Goal: Information Seeking & Learning: Learn about a topic

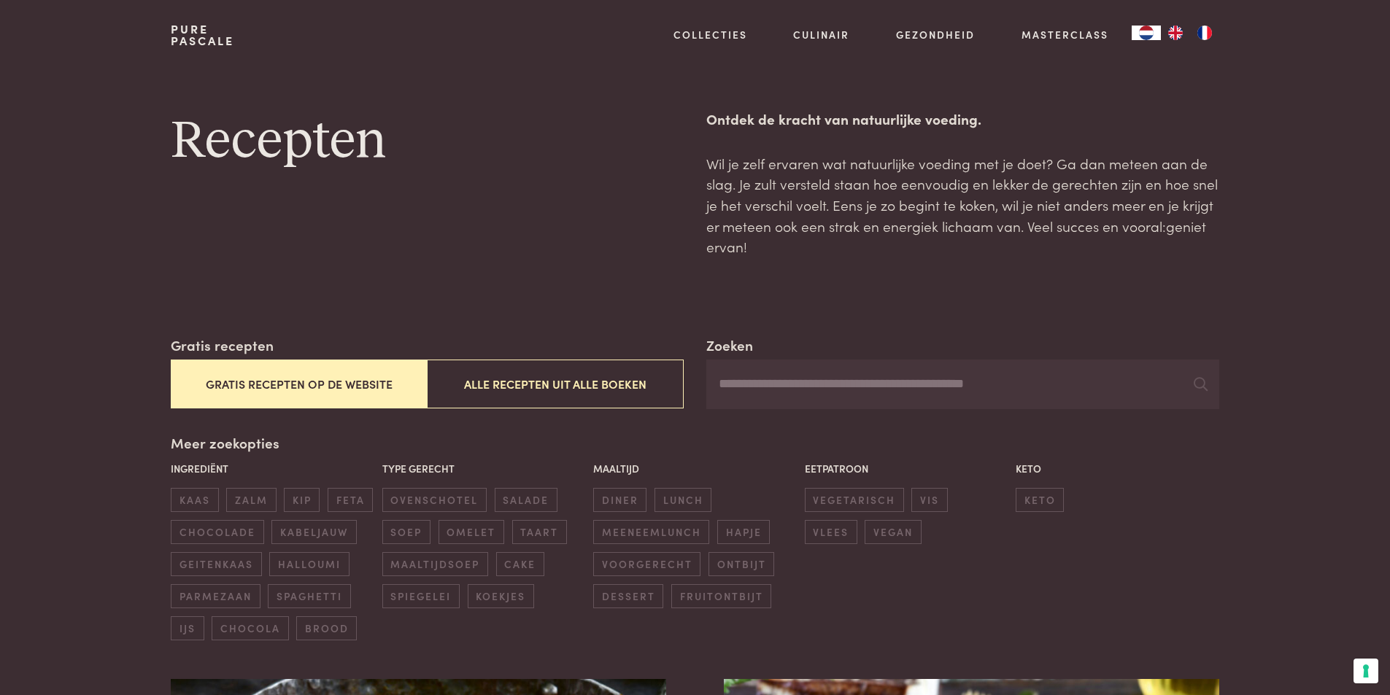
click at [288, 384] on button "Gratis recepten op de website" at bounding box center [299, 384] width 256 height 49
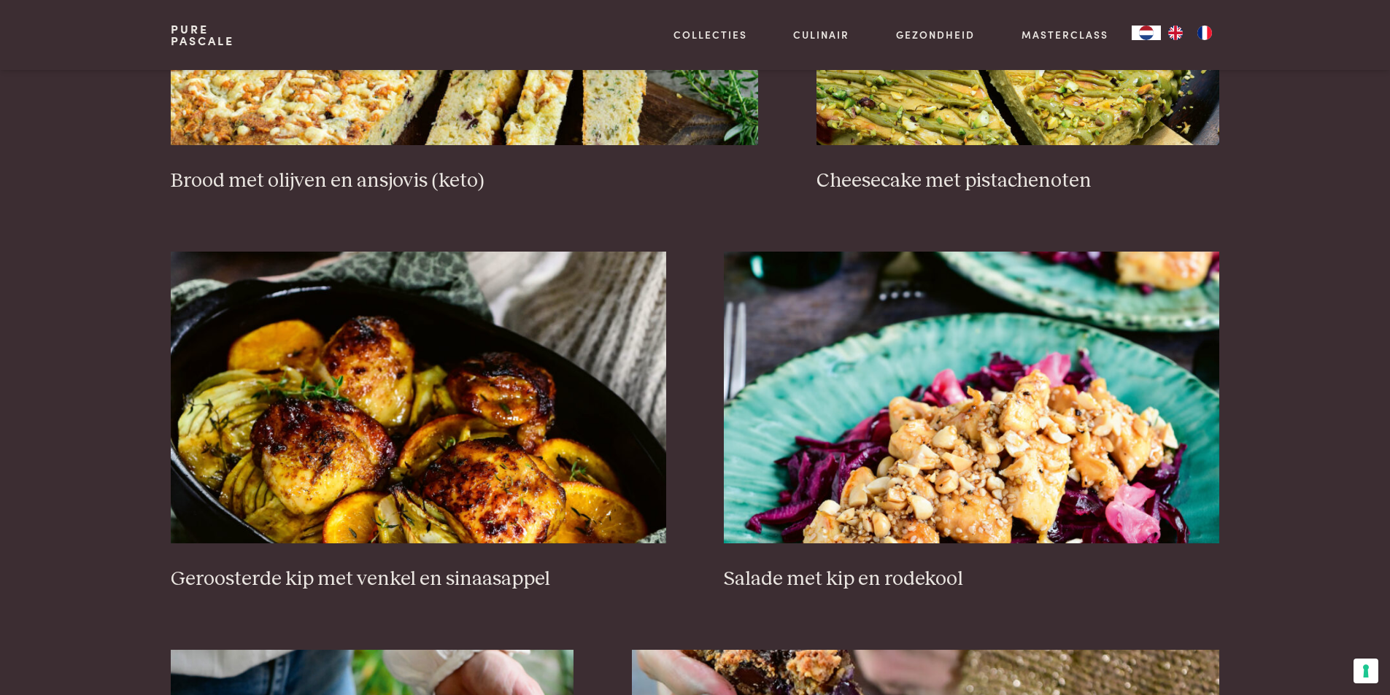
scroll to position [1721, 0]
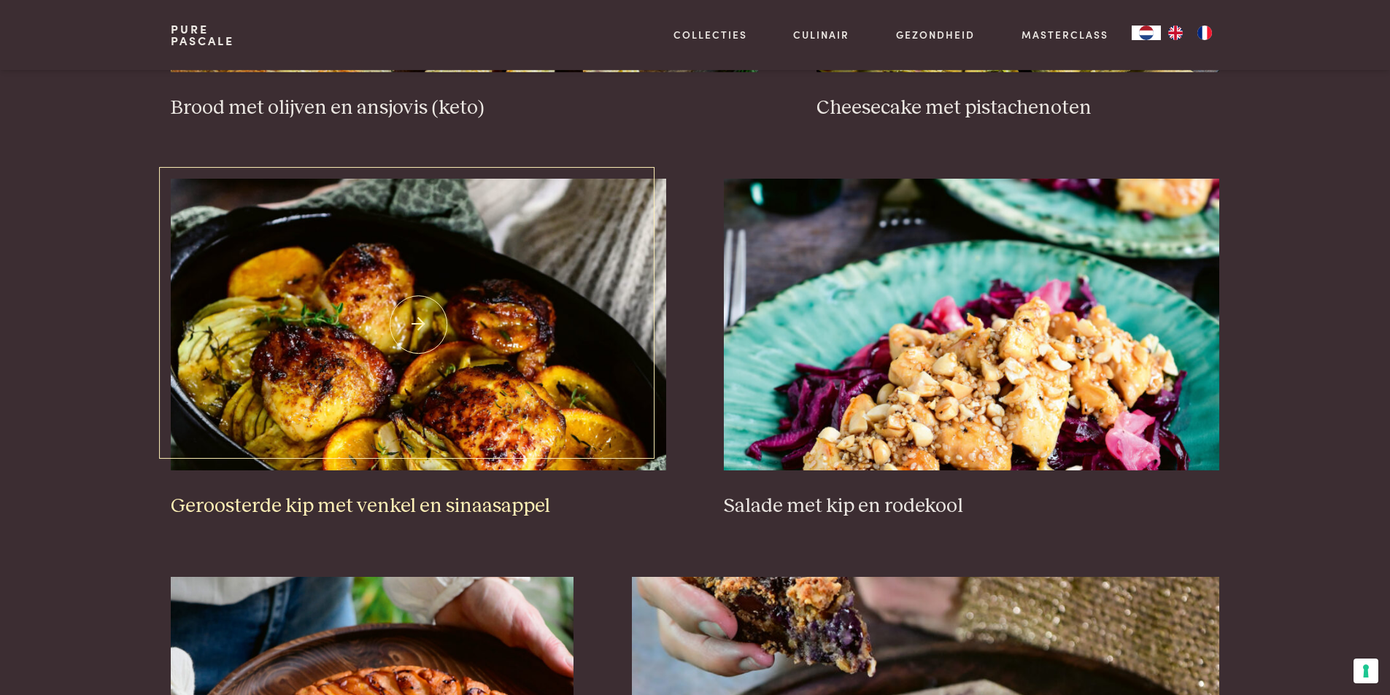
click at [365, 314] on img at bounding box center [418, 325] width 495 height 292
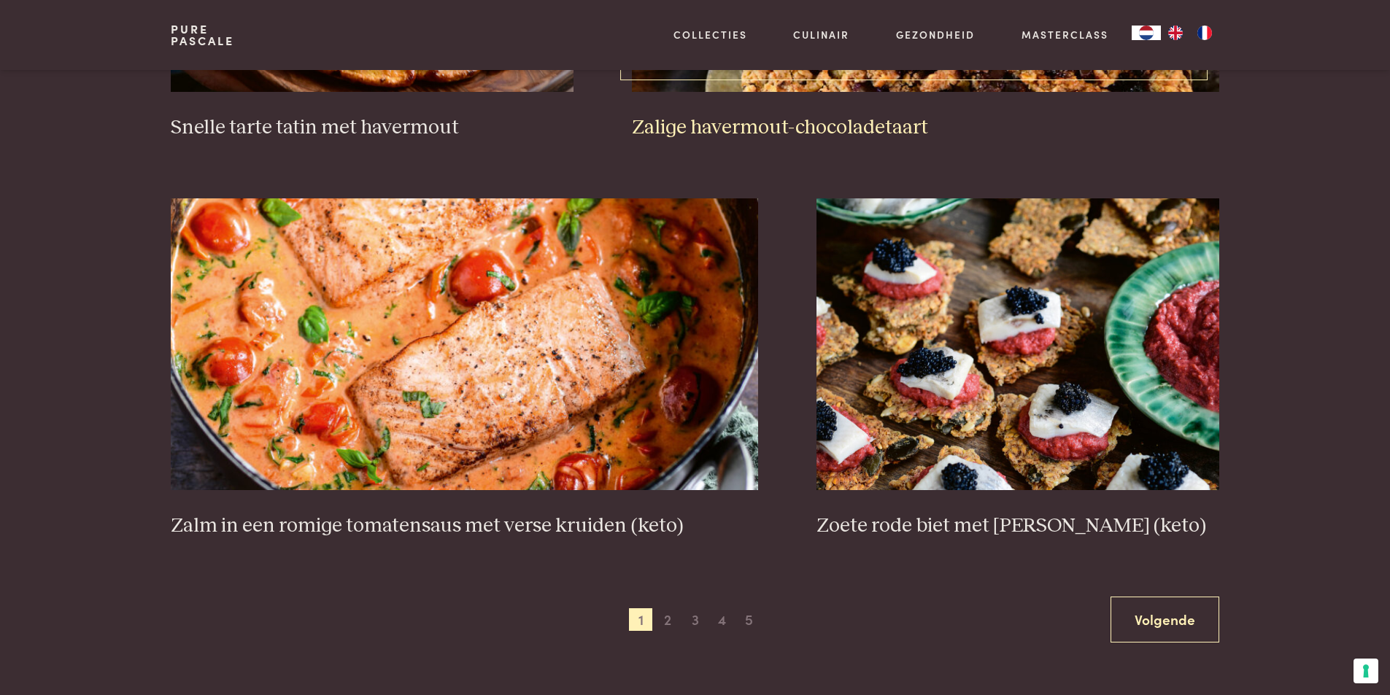
scroll to position [2524, 0]
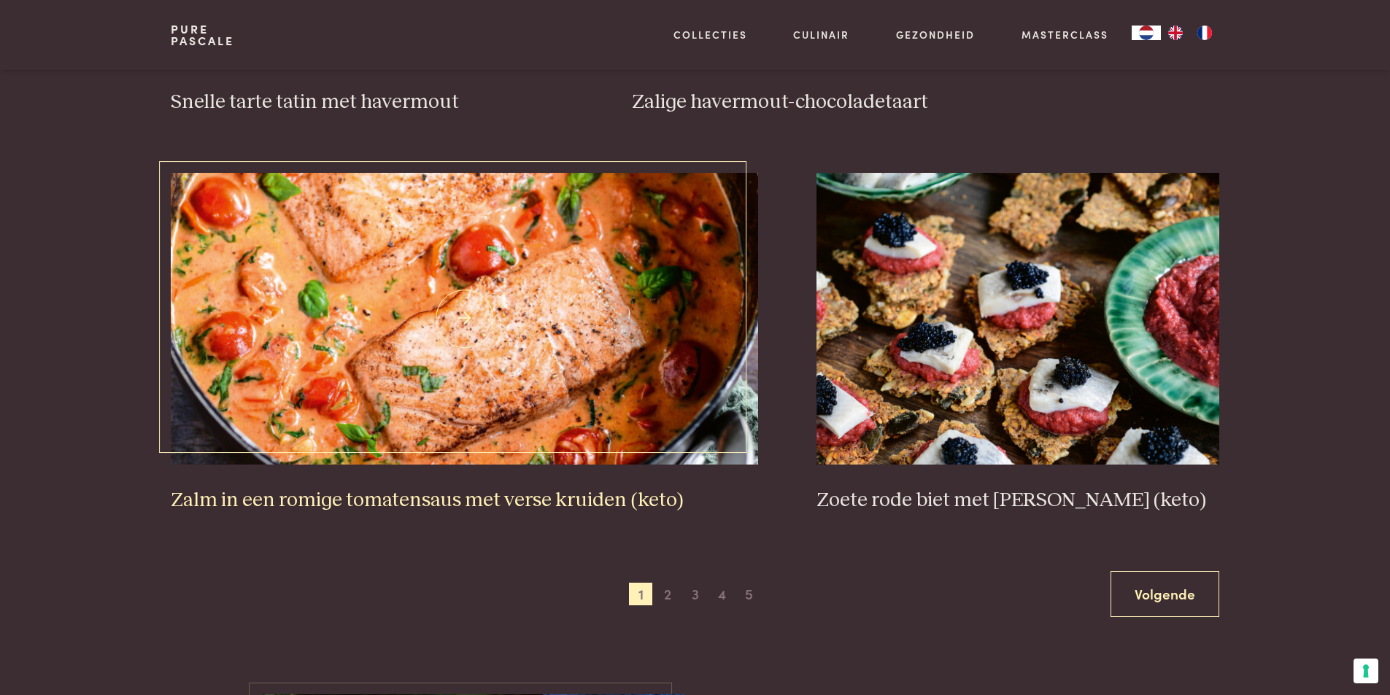
click at [446, 315] on img at bounding box center [464, 319] width 587 height 292
click at [883, 297] on img at bounding box center [1017, 319] width 403 height 292
click at [1188, 606] on link "Volgende" at bounding box center [1164, 594] width 109 height 46
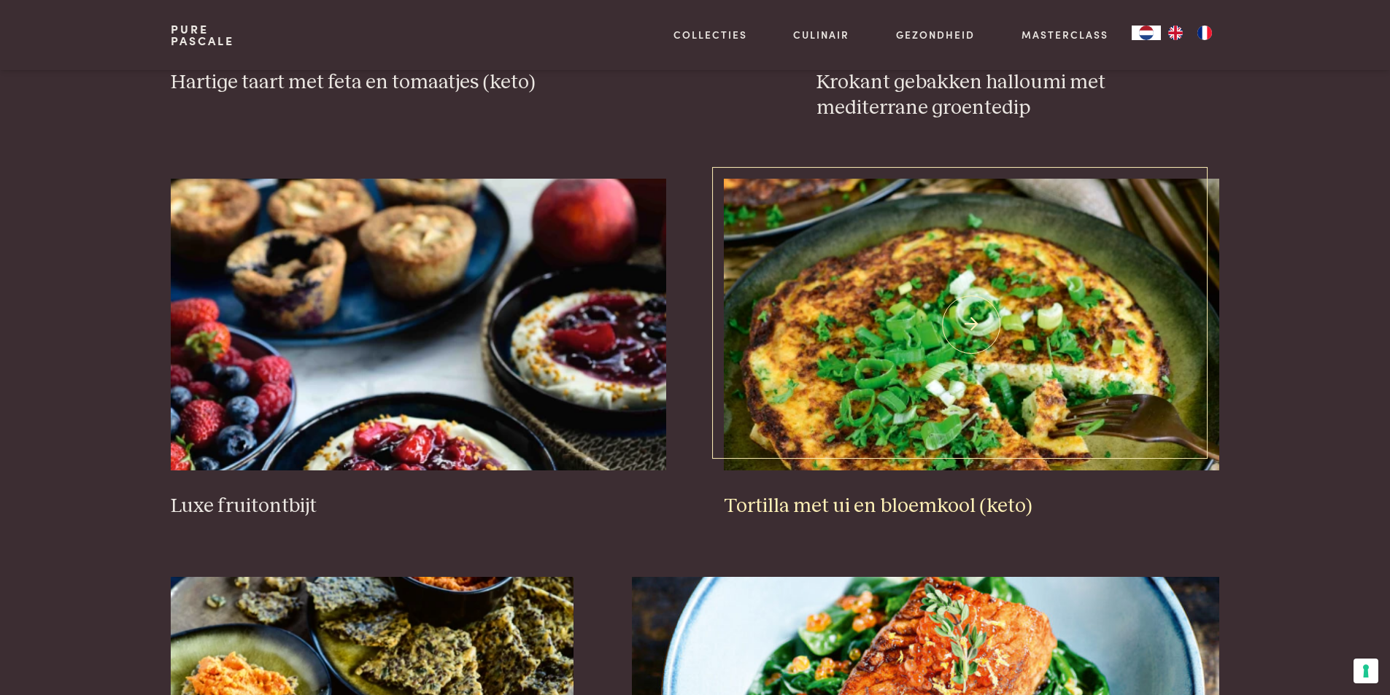
scroll to position [1794, 0]
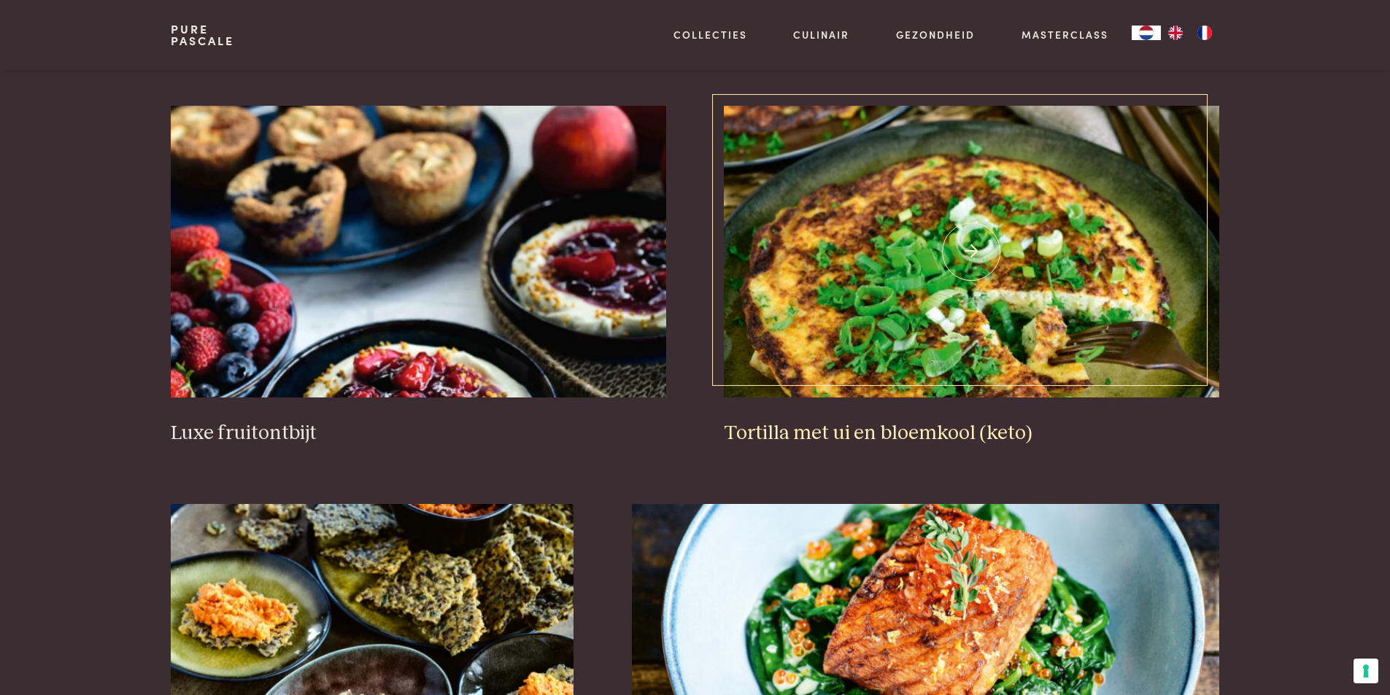
click at [981, 324] on img at bounding box center [971, 252] width 495 height 292
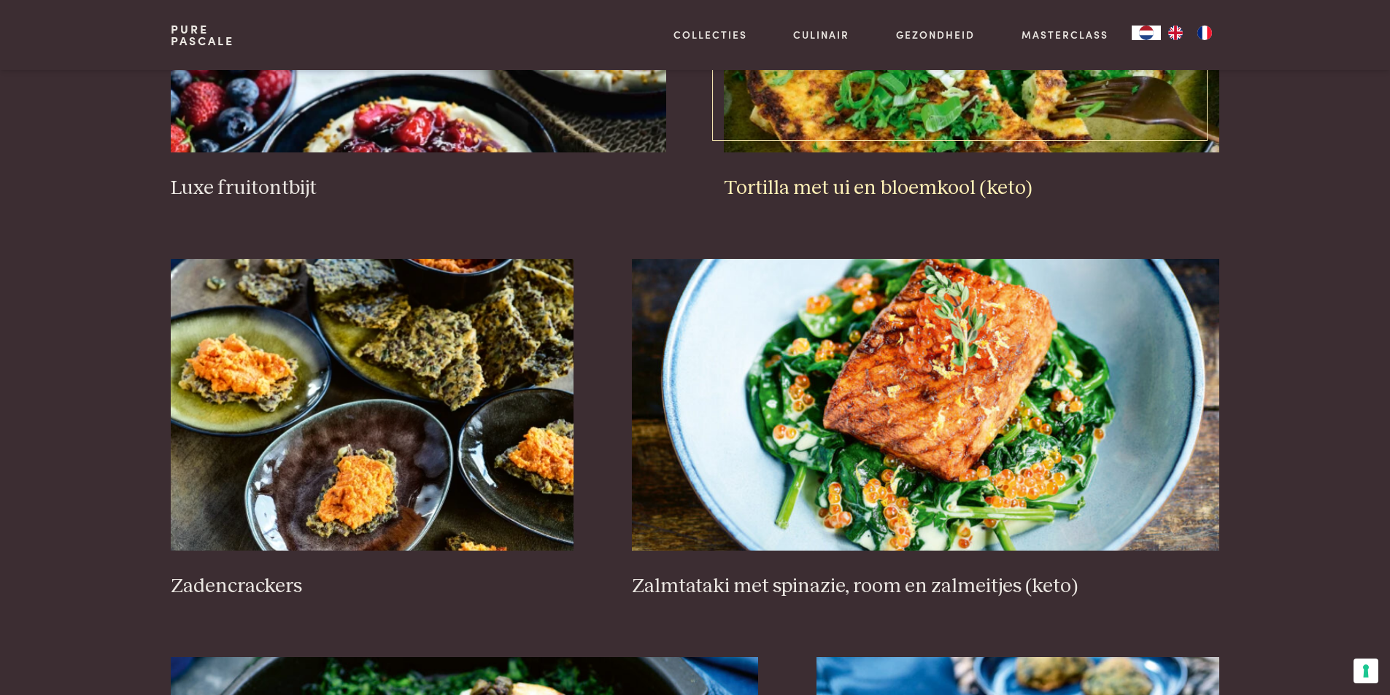
scroll to position [2159, 0]
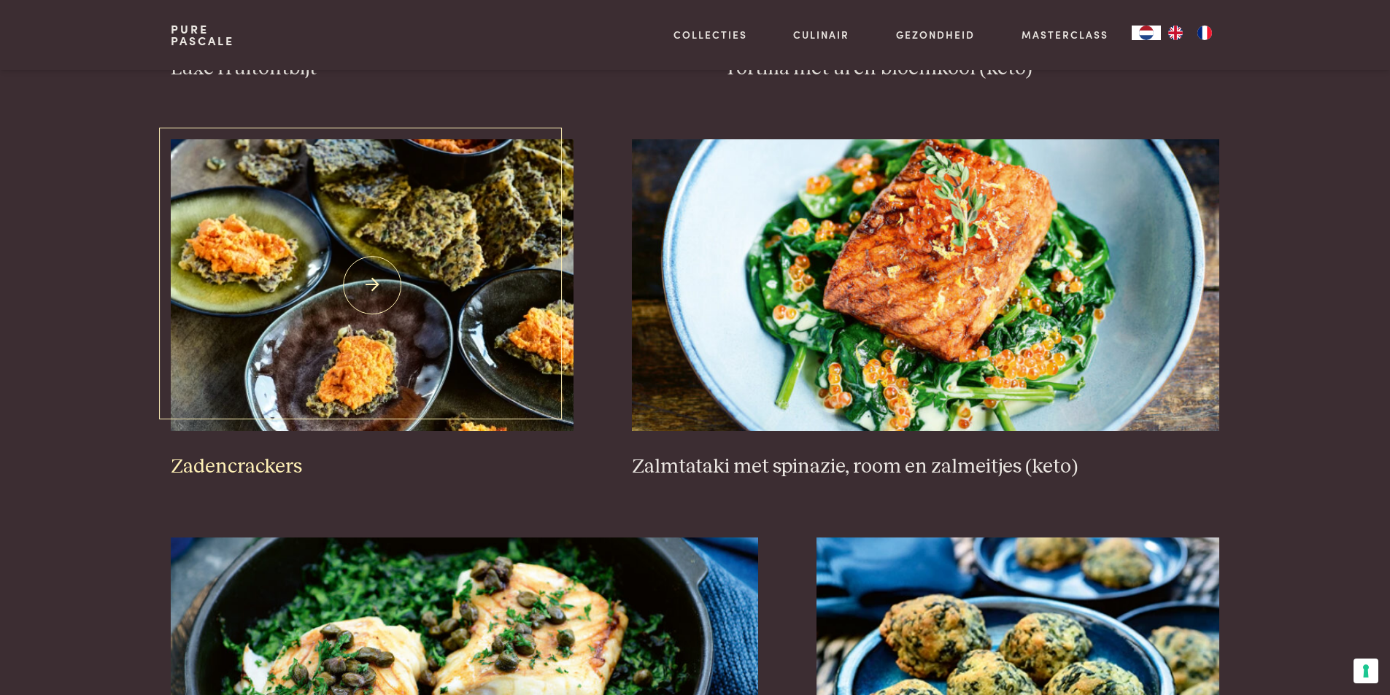
click at [451, 296] on img at bounding box center [372, 285] width 403 height 292
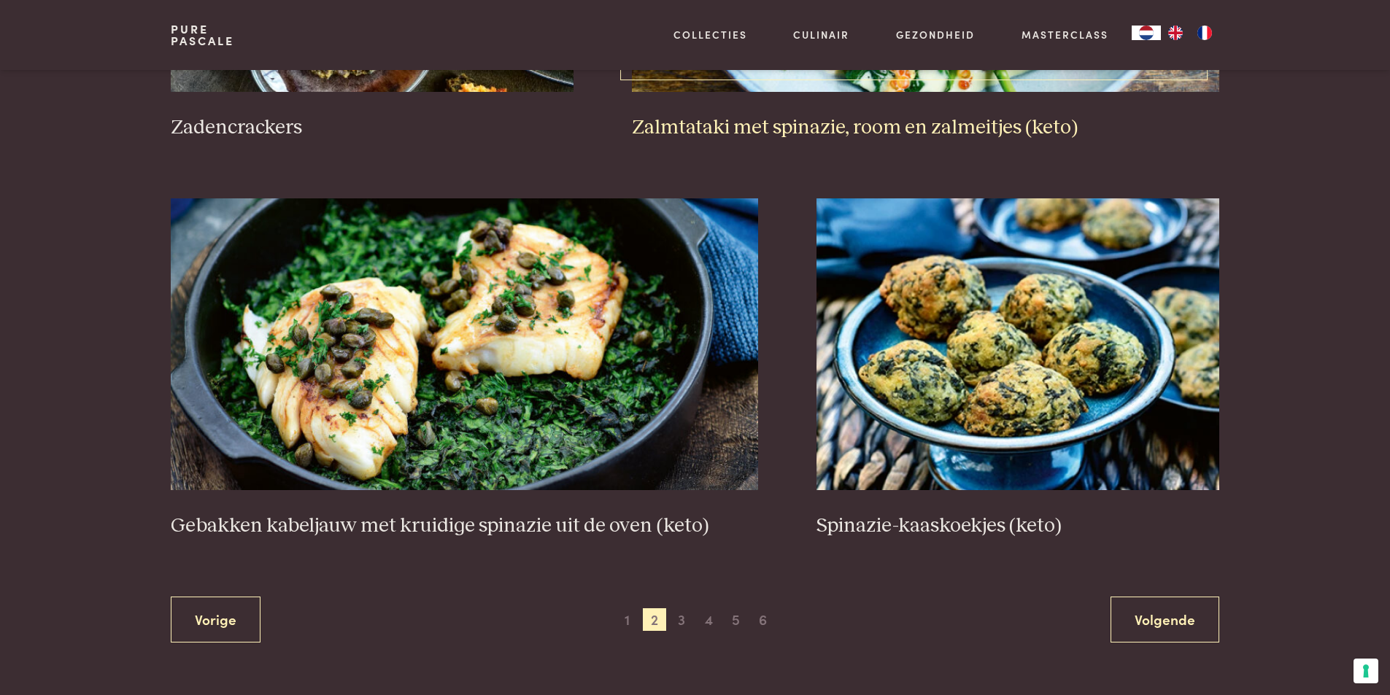
scroll to position [2524, 0]
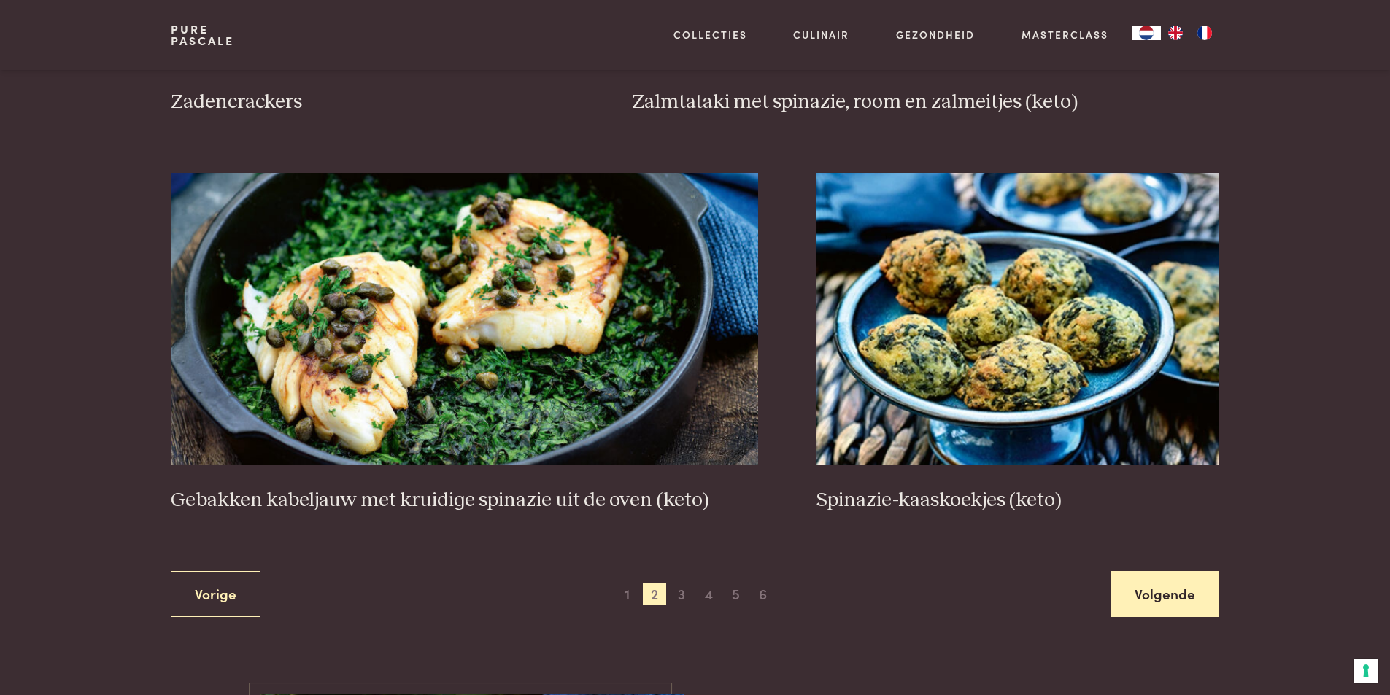
click at [1175, 593] on link "Volgende" at bounding box center [1164, 594] width 109 height 46
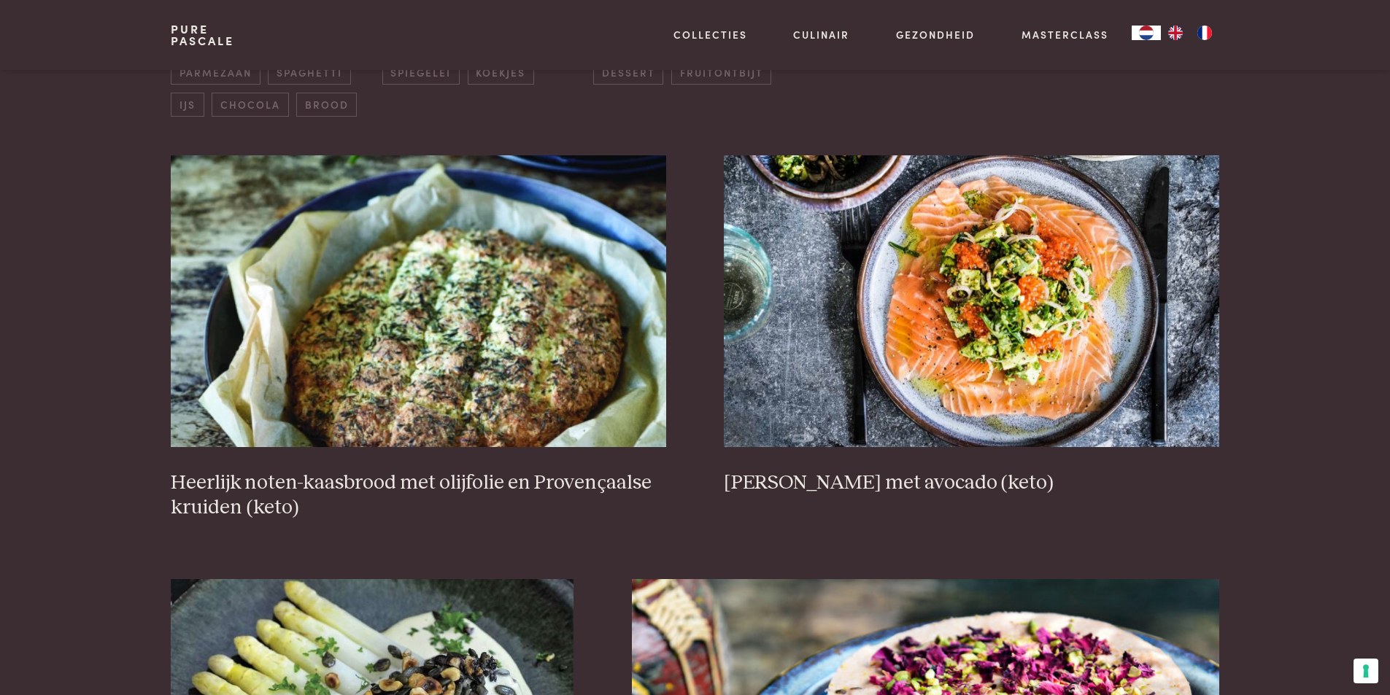
scroll to position [554, 0]
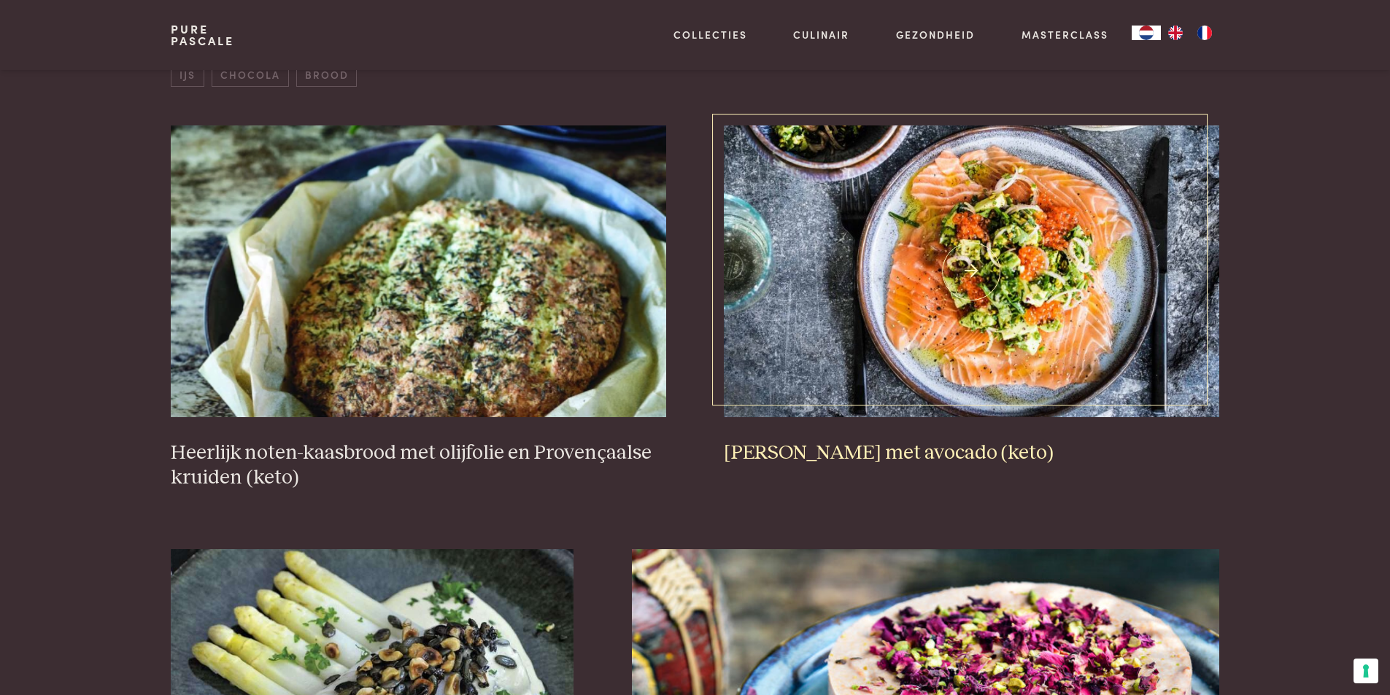
click at [1048, 274] on img at bounding box center [971, 271] width 495 height 292
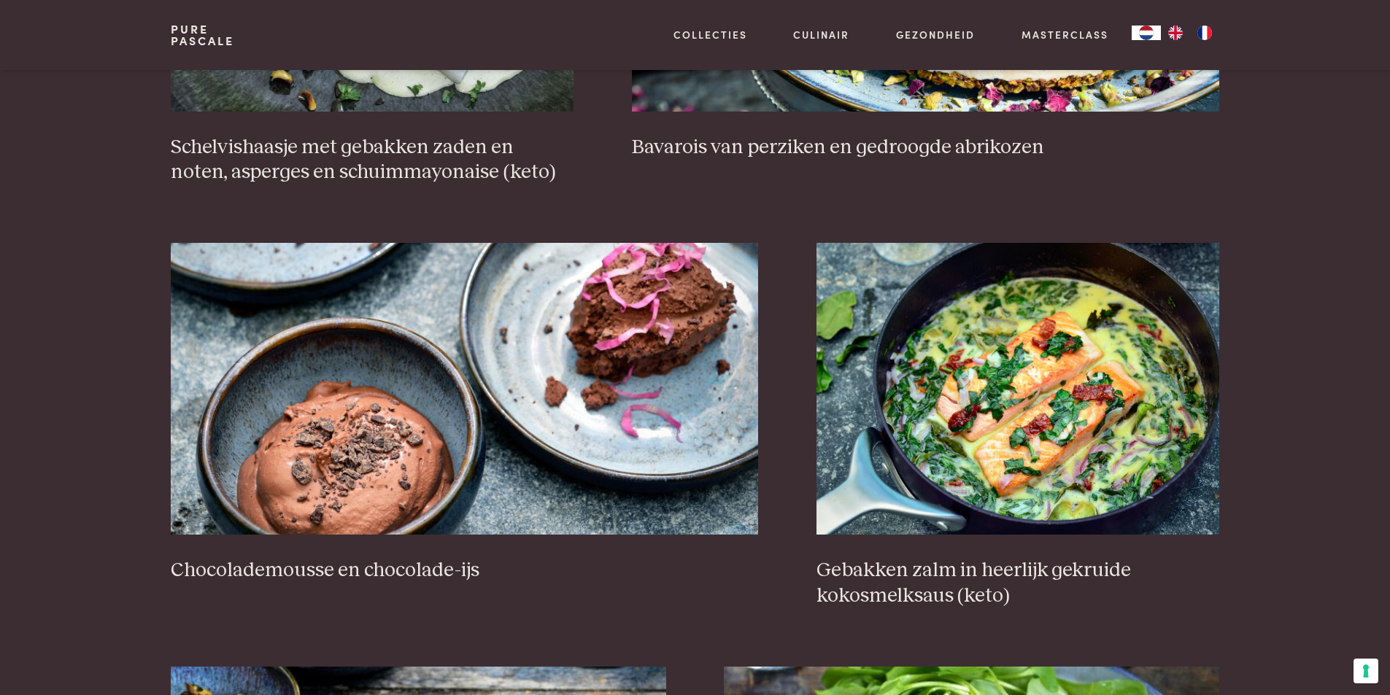
scroll to position [1356, 0]
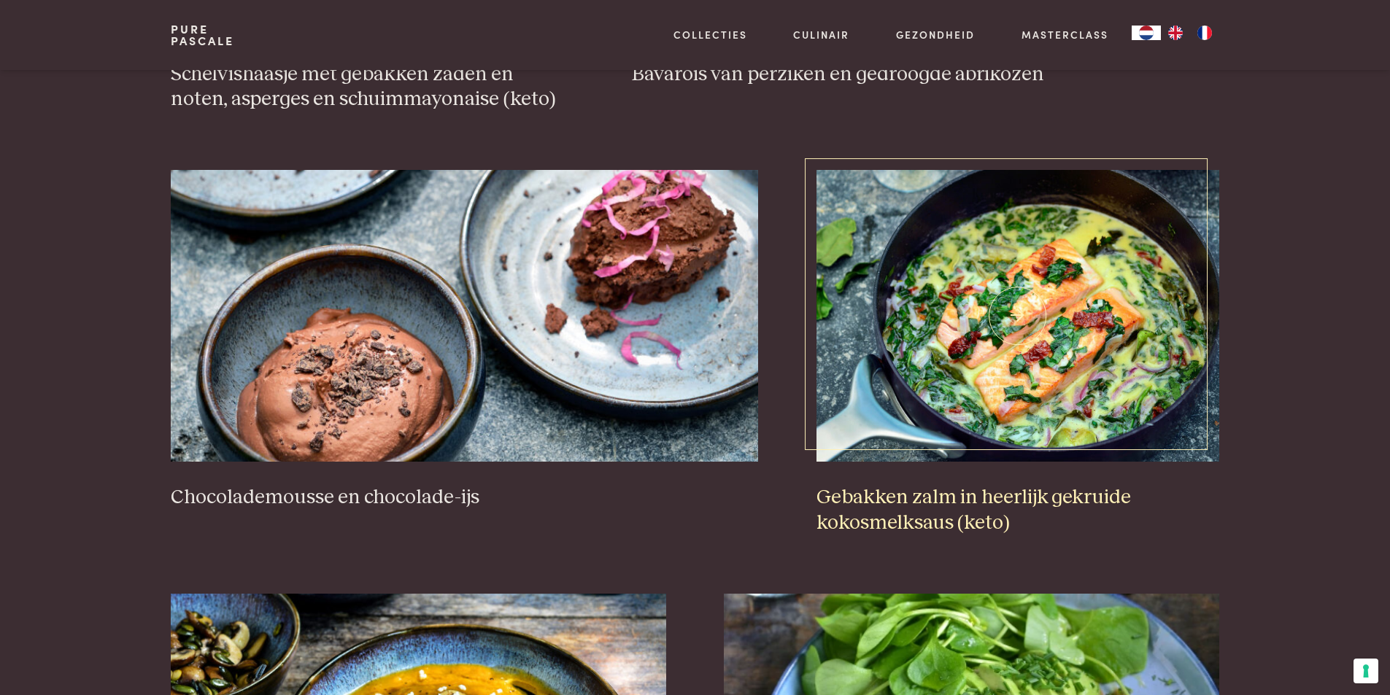
click at [1105, 368] on img at bounding box center [1017, 316] width 403 height 292
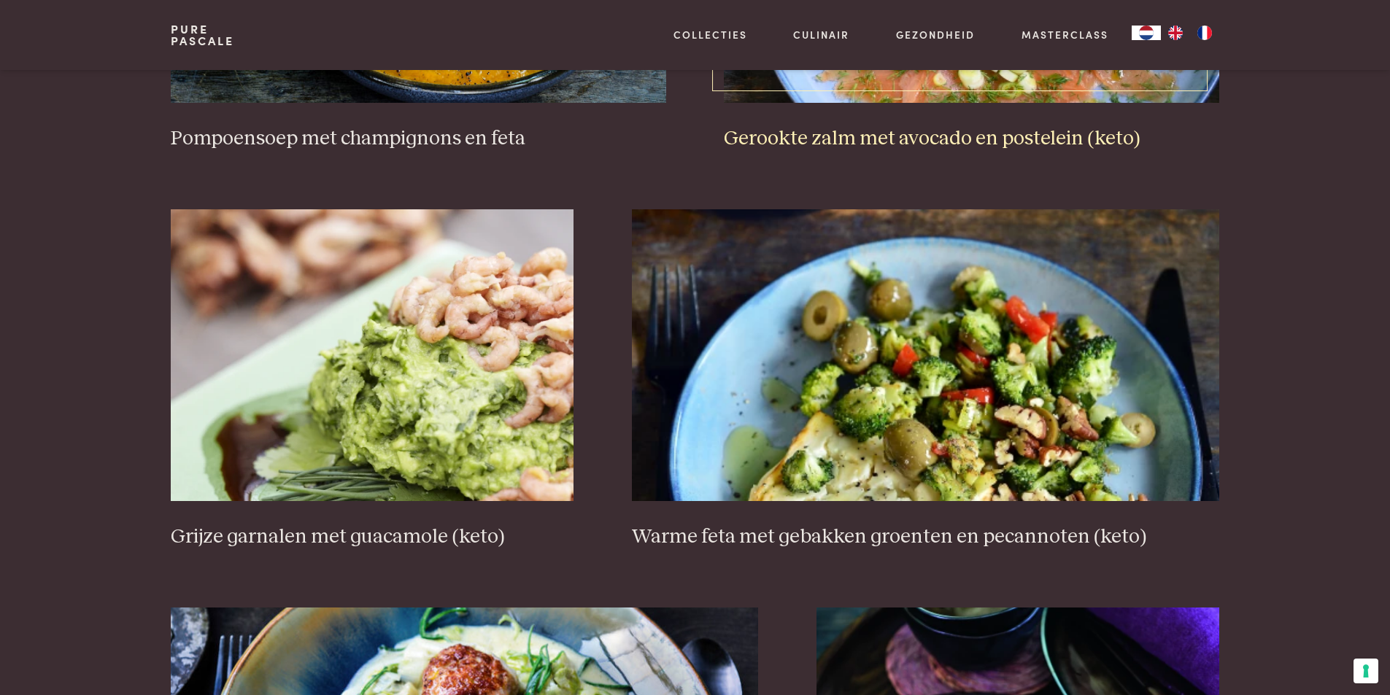
scroll to position [2159, 0]
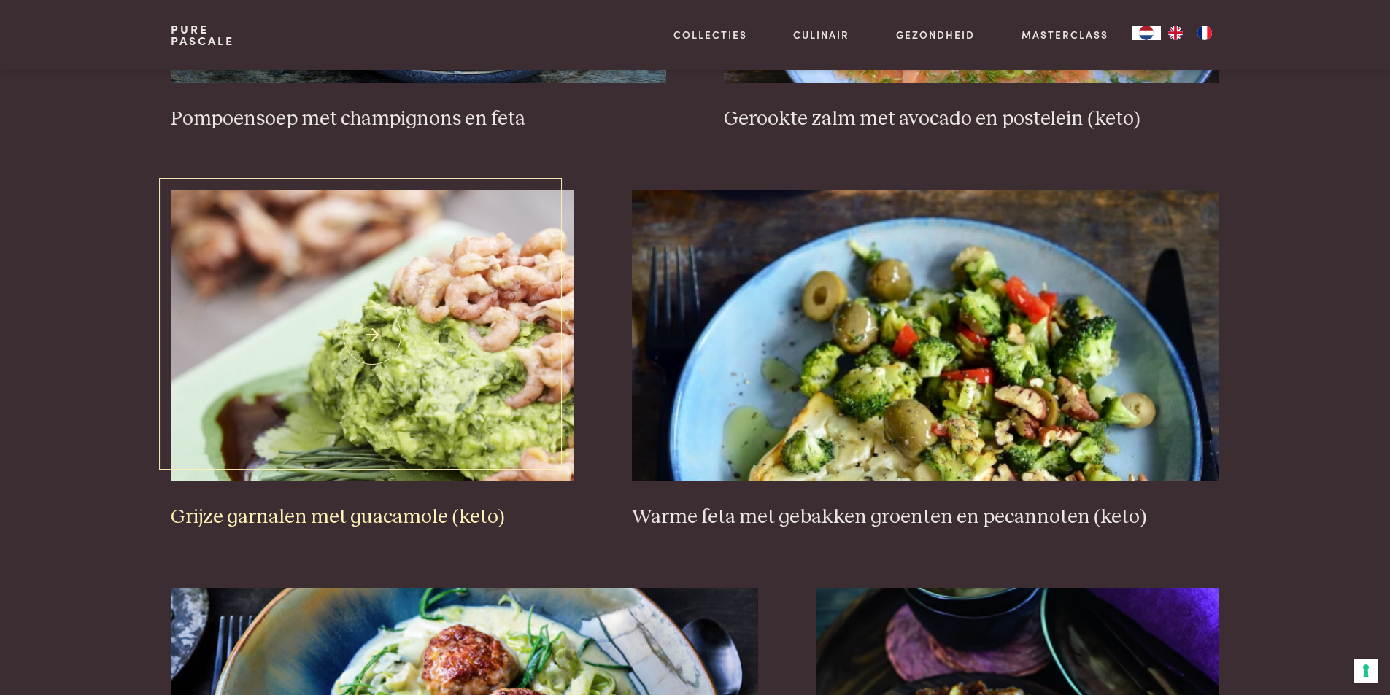
click at [437, 374] on img at bounding box center [372, 336] width 403 height 292
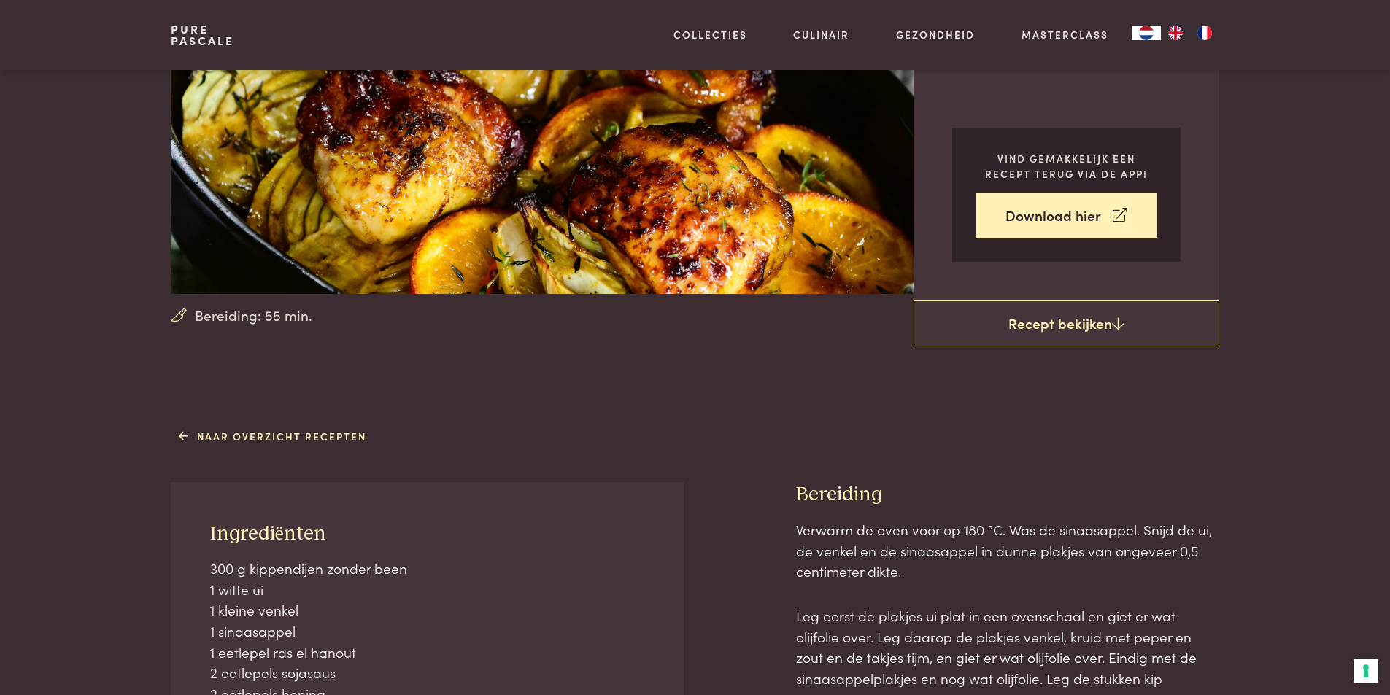
scroll to position [73, 0]
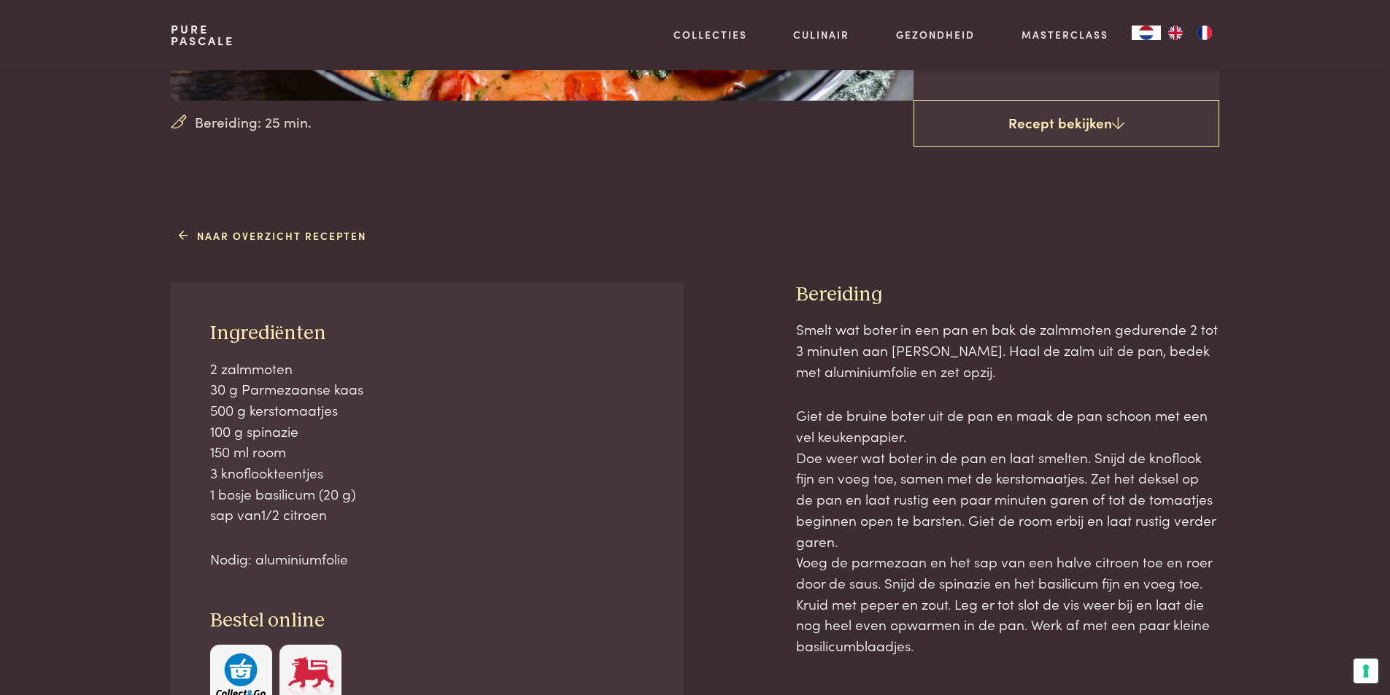
scroll to position [511, 0]
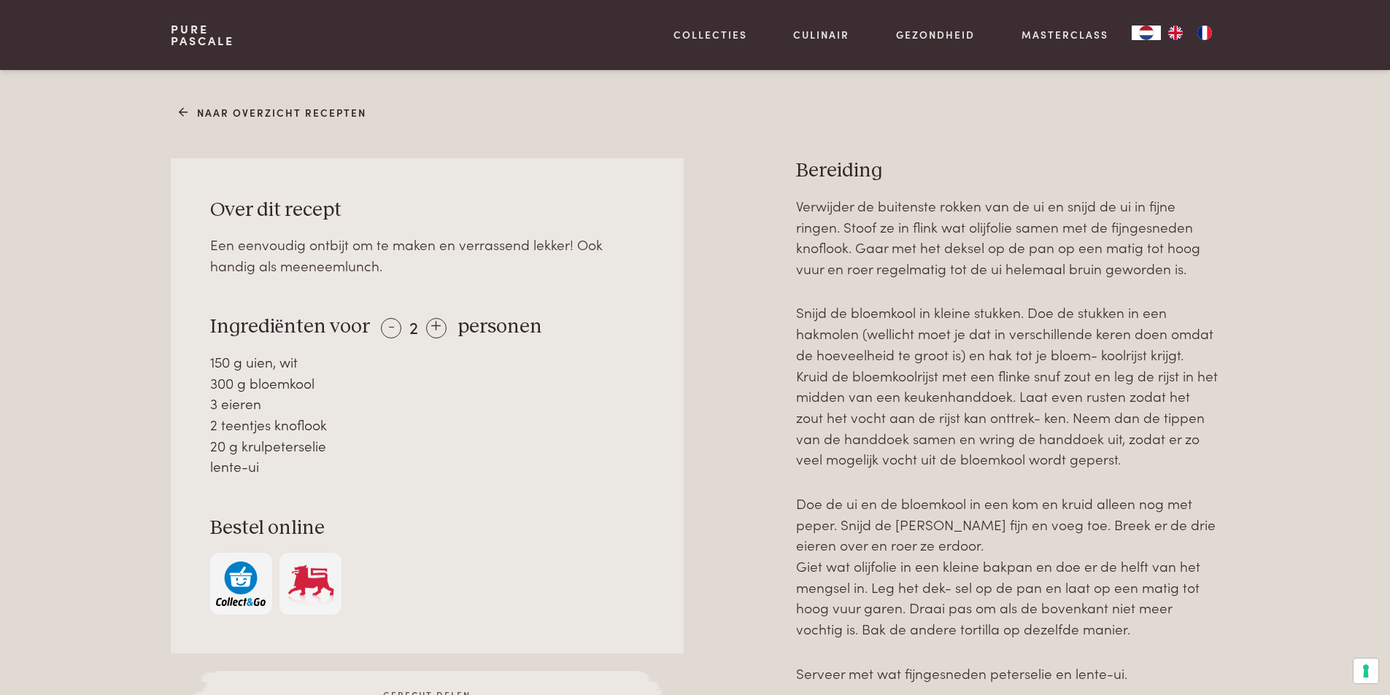
scroll to position [584, 0]
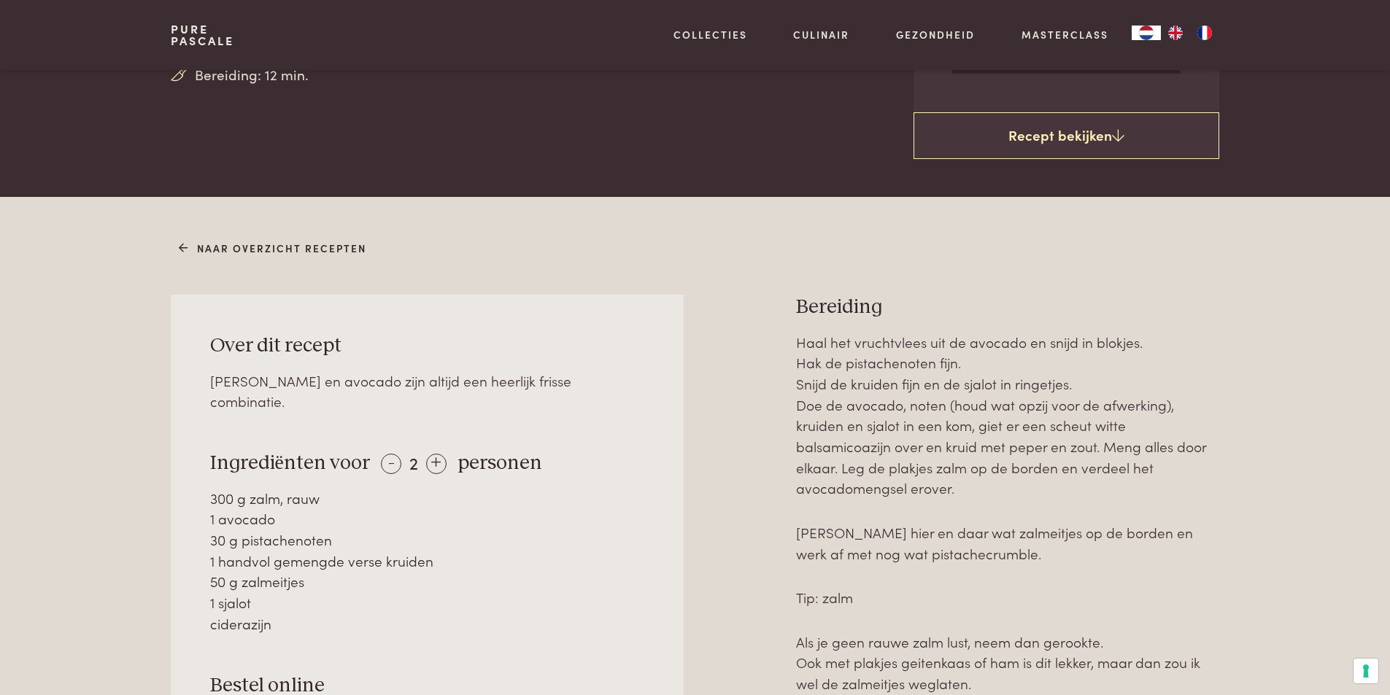
scroll to position [511, 0]
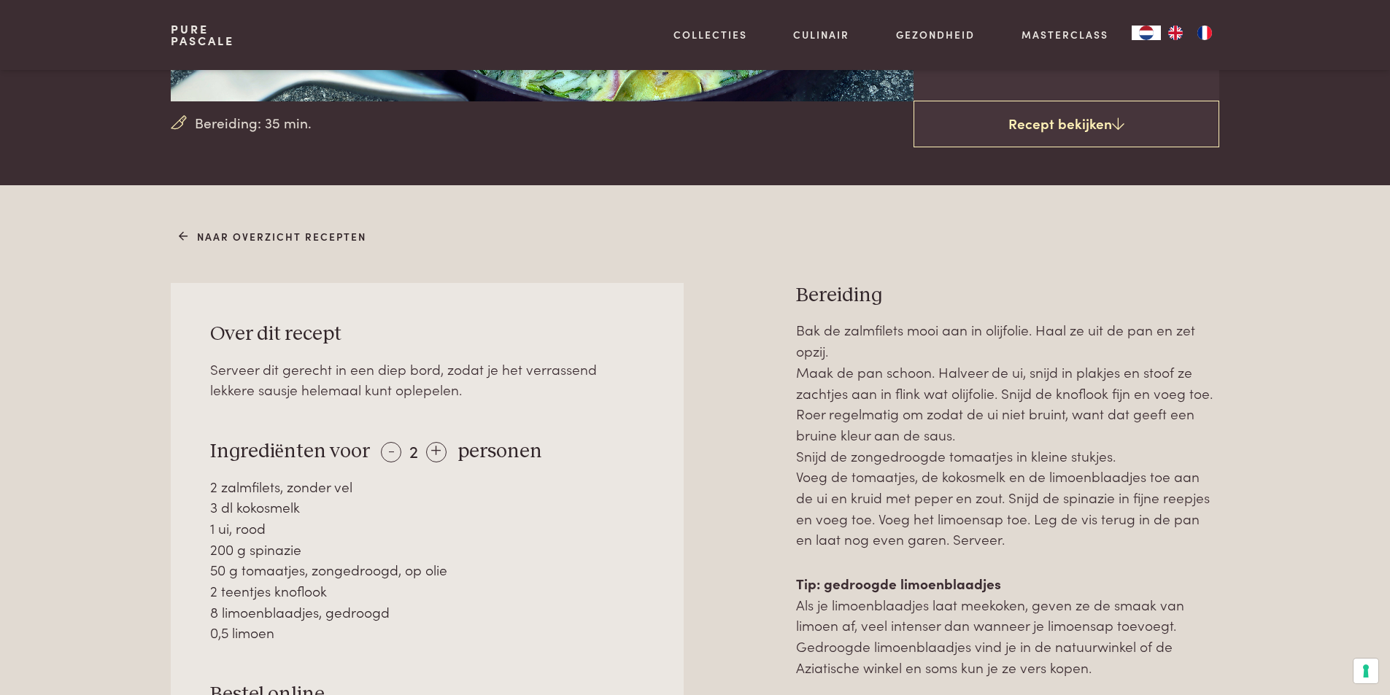
scroll to position [438, 0]
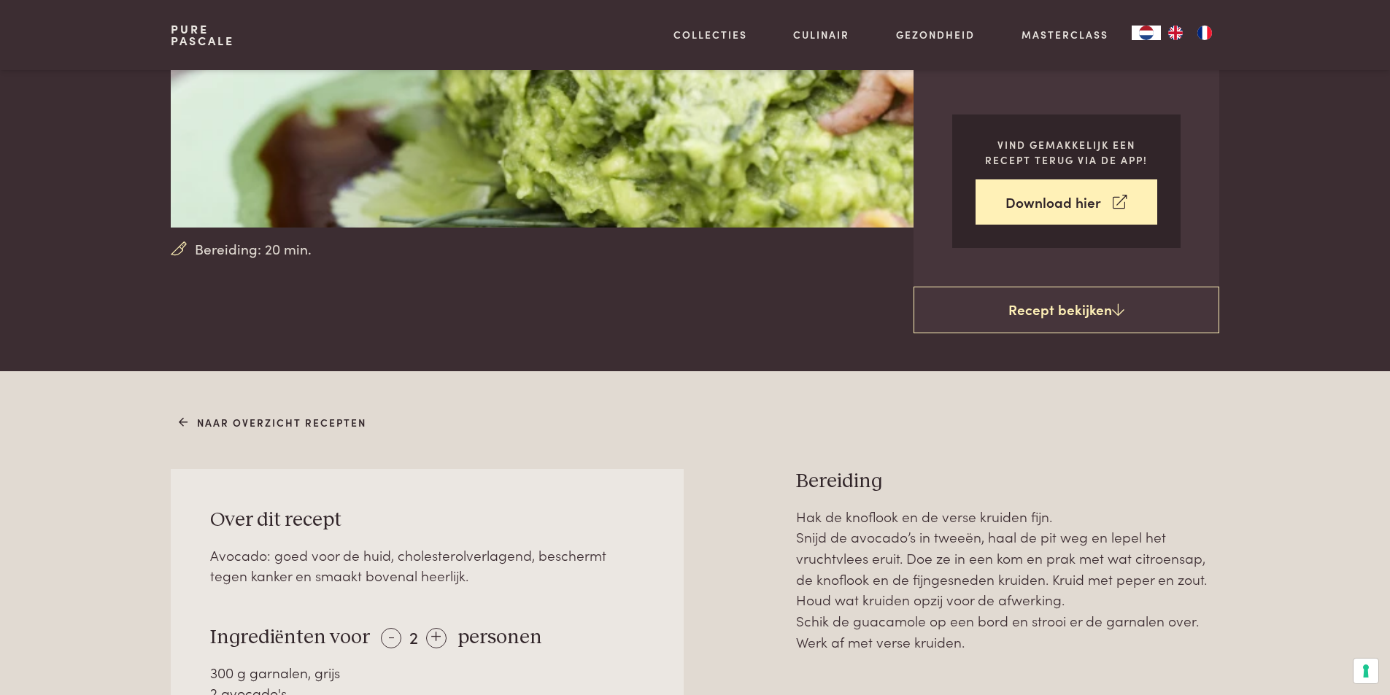
scroll to position [146, 0]
